Goal: Task Accomplishment & Management: Use online tool/utility

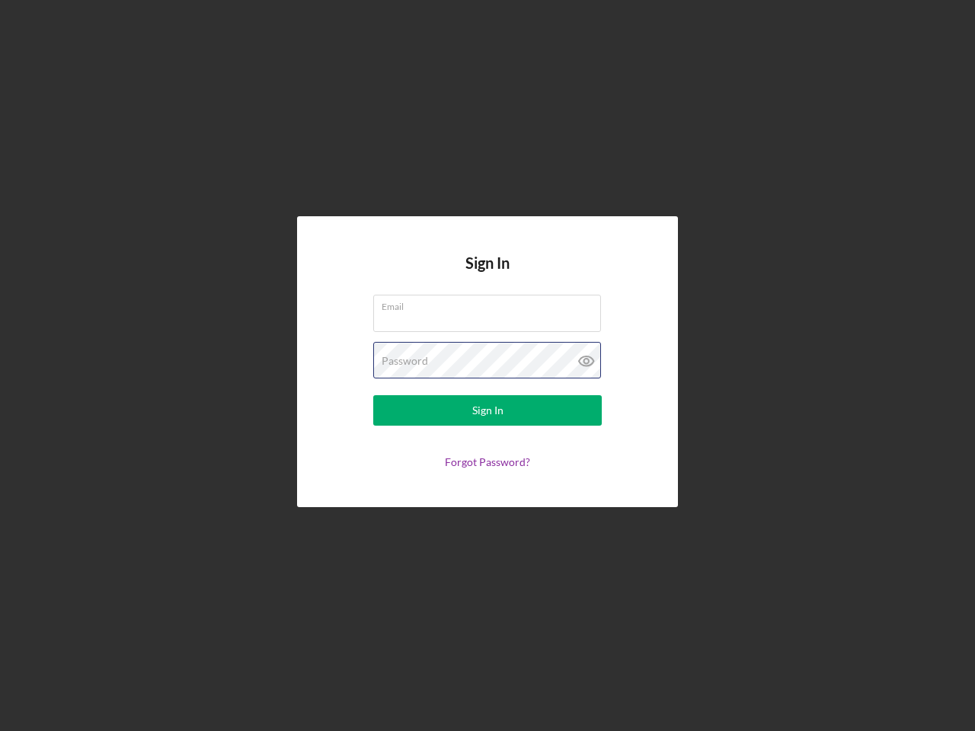
click at [488, 366] on div "Password" at bounding box center [487, 361] width 229 height 38
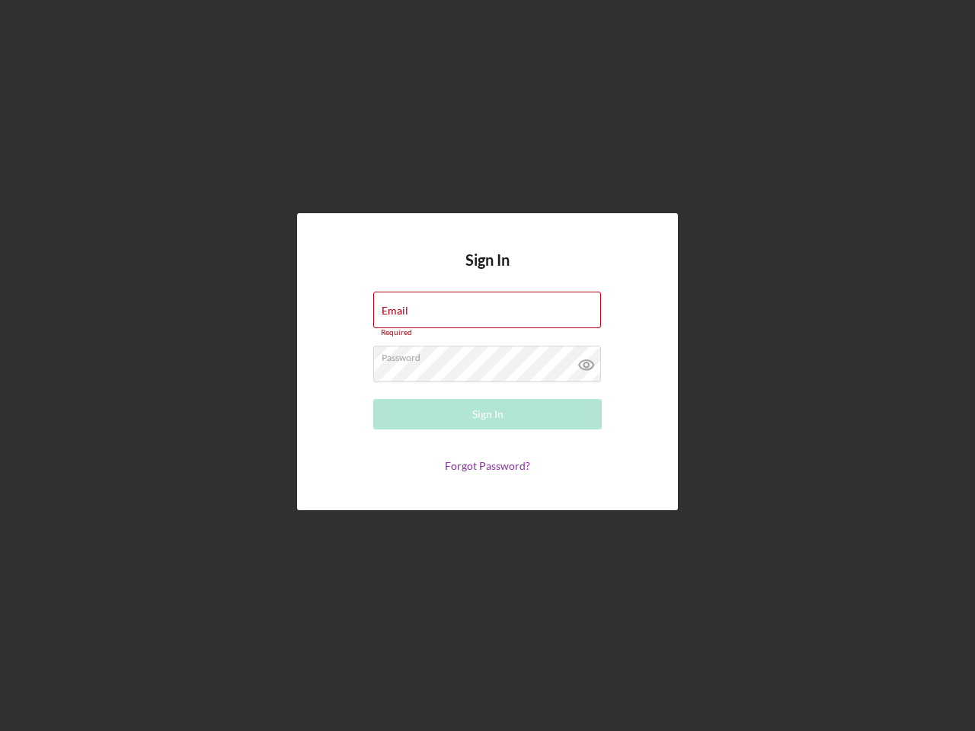
click at [587, 361] on icon at bounding box center [587, 365] width 38 height 38
